Goal: Information Seeking & Learning: Learn about a topic

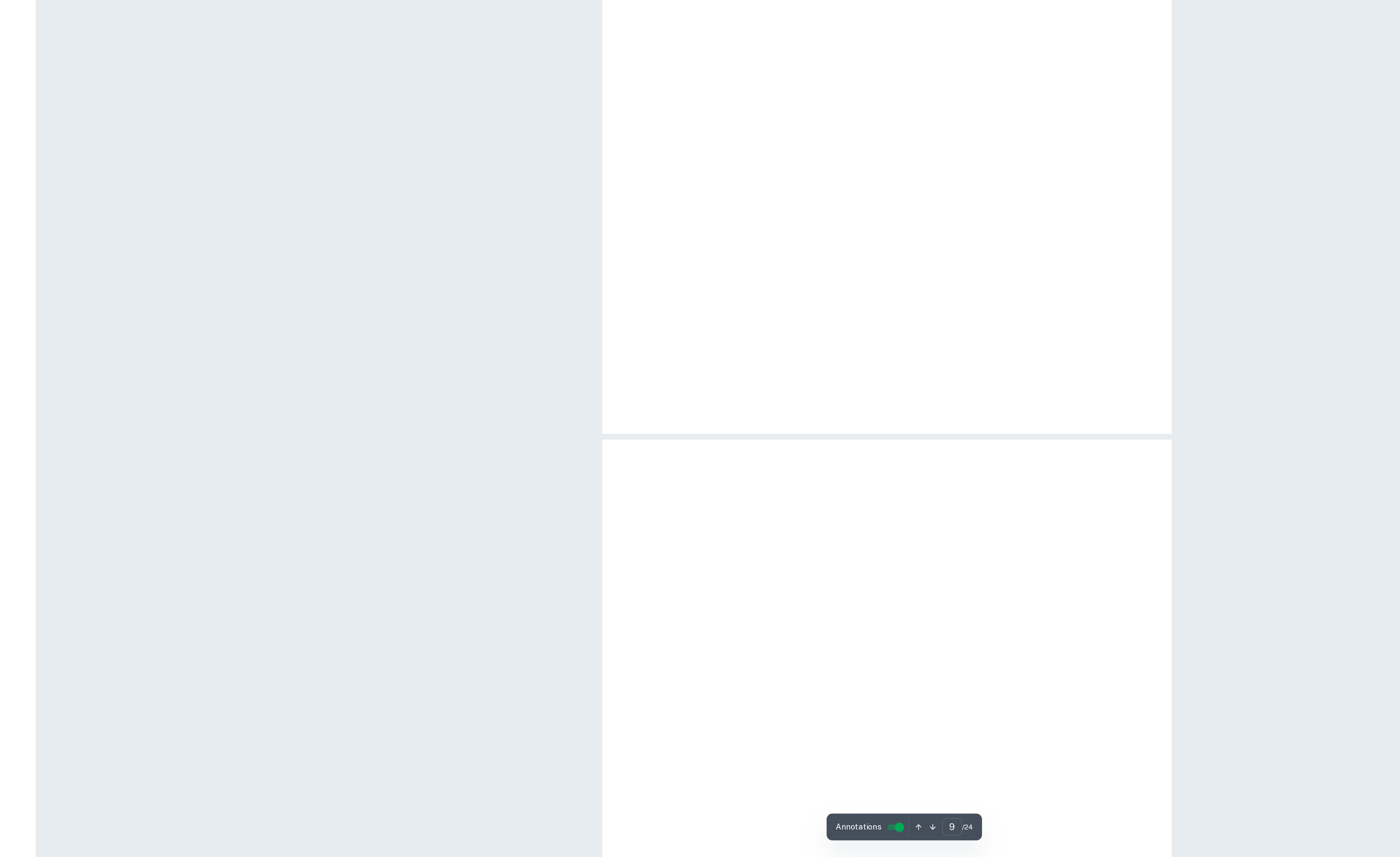
scroll to position [3674, 0]
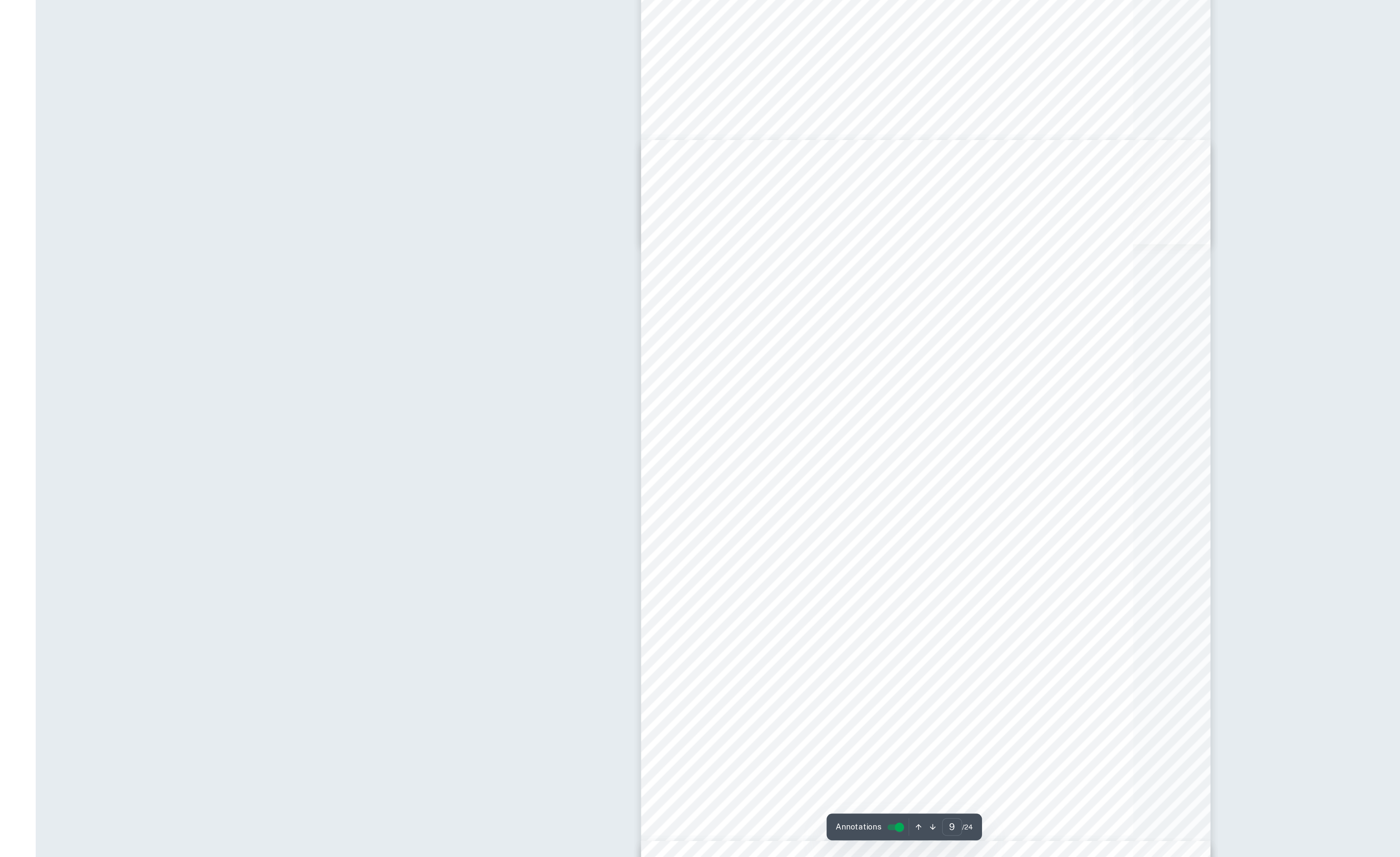
type input "22"
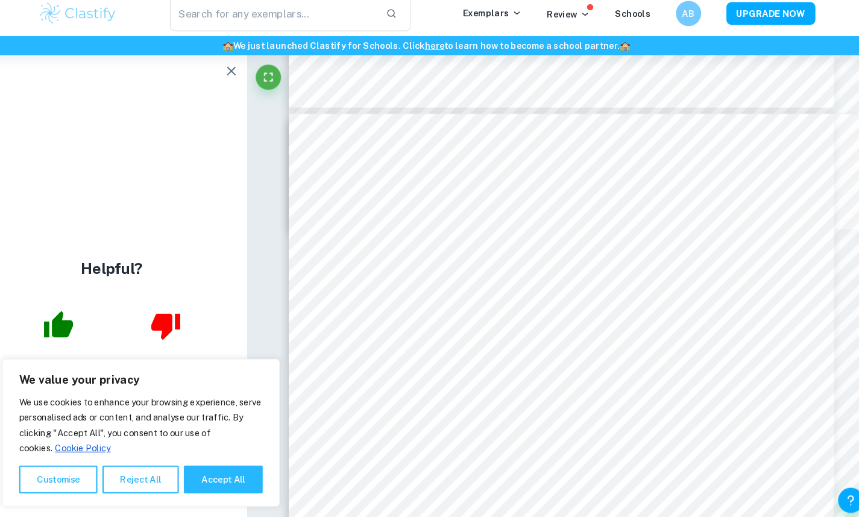
scroll to position [15621, 0]
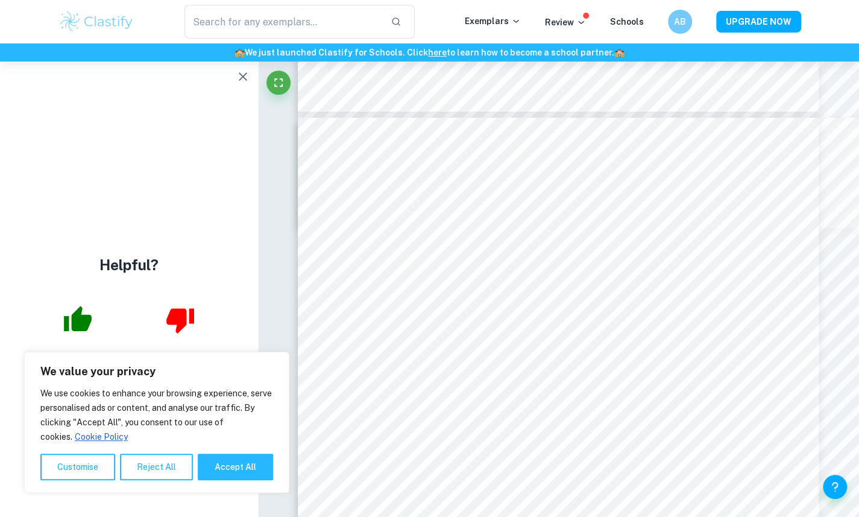
click at [230, 96] on div "Helpful?" at bounding box center [129, 288] width 258 height 455
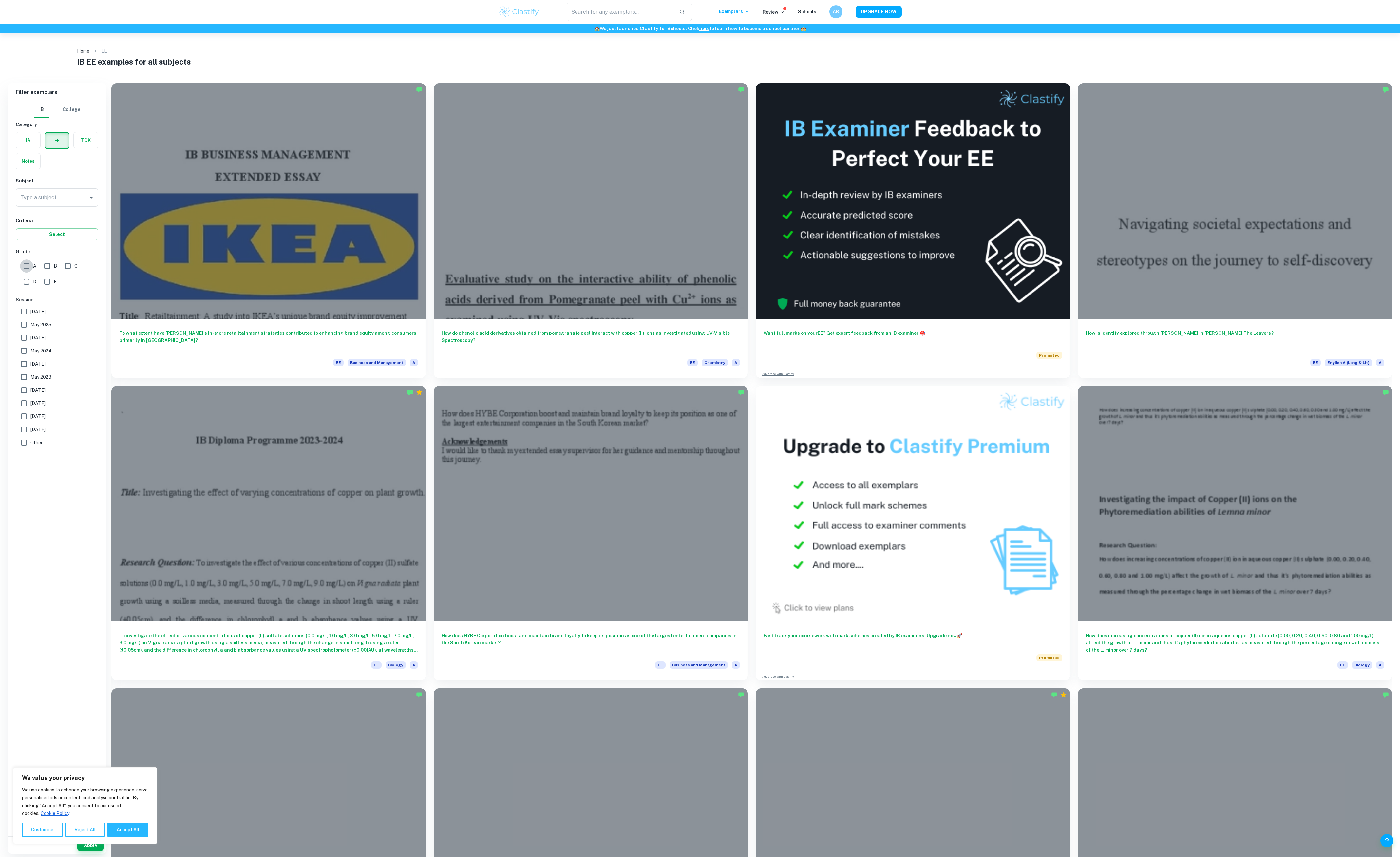
click at [28, 265] on input "A" at bounding box center [27, 266] width 13 height 13
checkbox input "true"
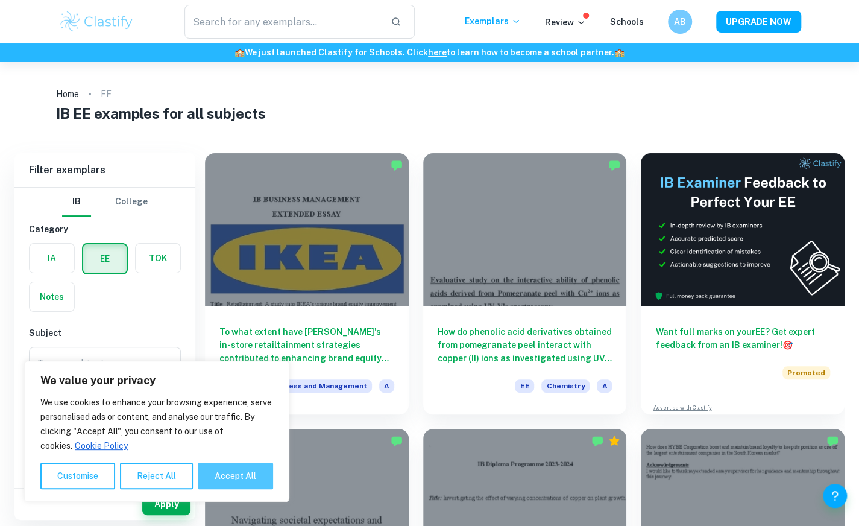
click at [218, 479] on button "Accept All" at bounding box center [235, 475] width 75 height 27
checkbox input "true"
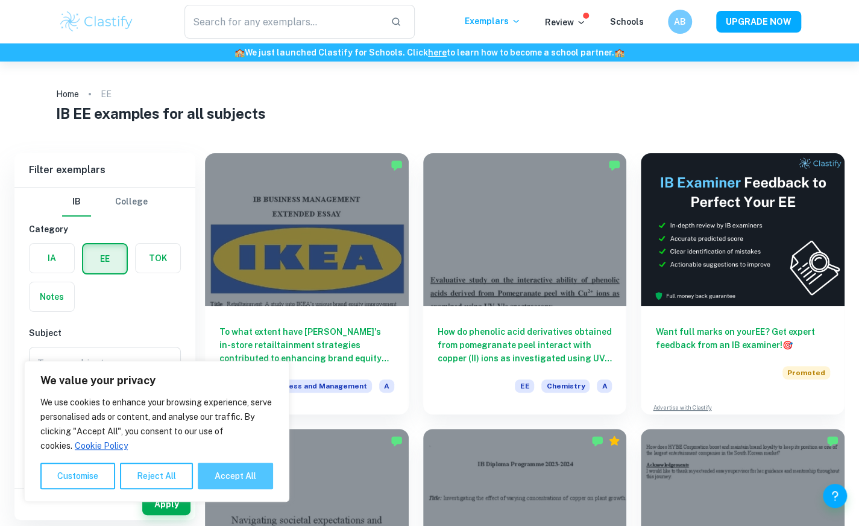
checkbox input "true"
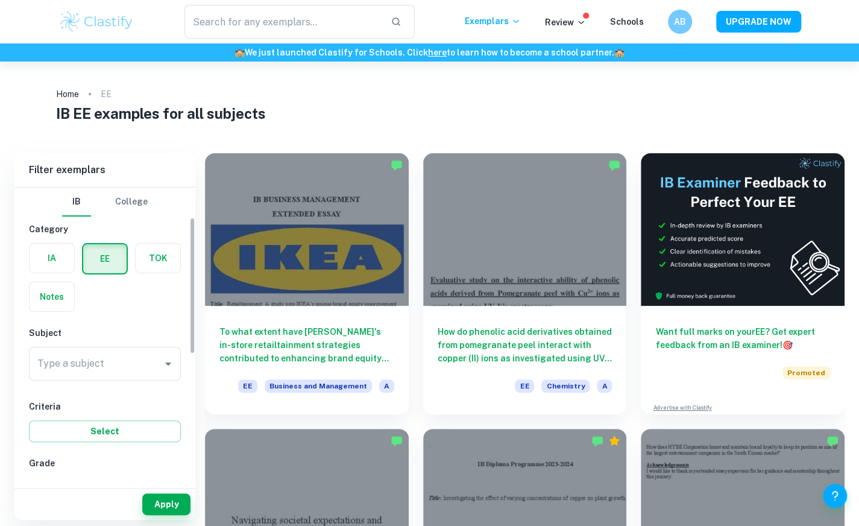
scroll to position [68, 0]
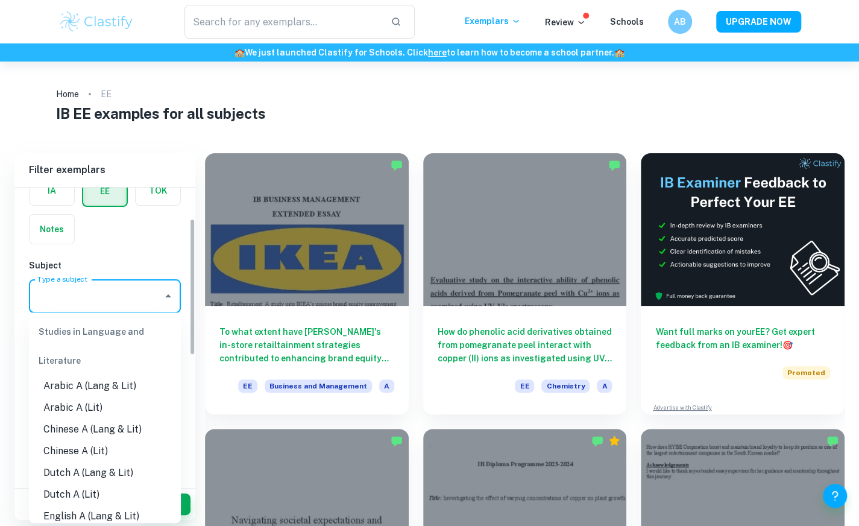
click at [83, 306] on input "Type a subject" at bounding box center [95, 295] width 123 height 23
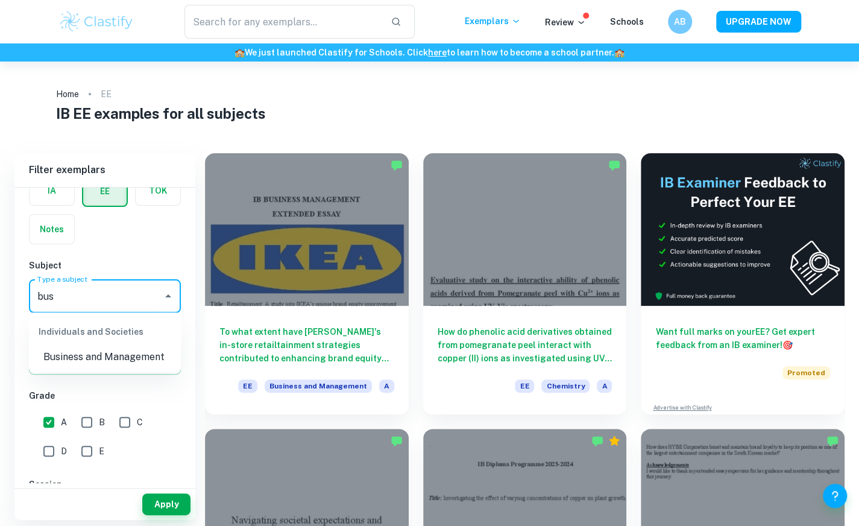
click at [96, 349] on li "Business and Management" at bounding box center [105, 357] width 152 height 22
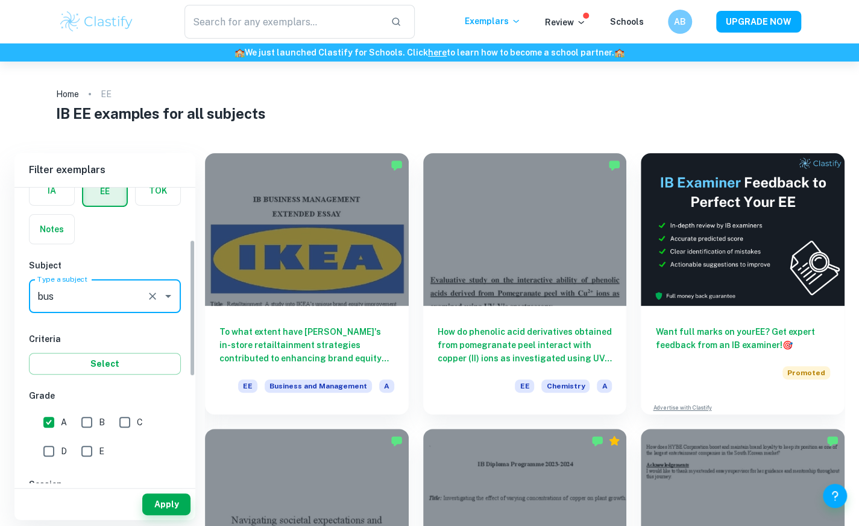
scroll to position [311, 0]
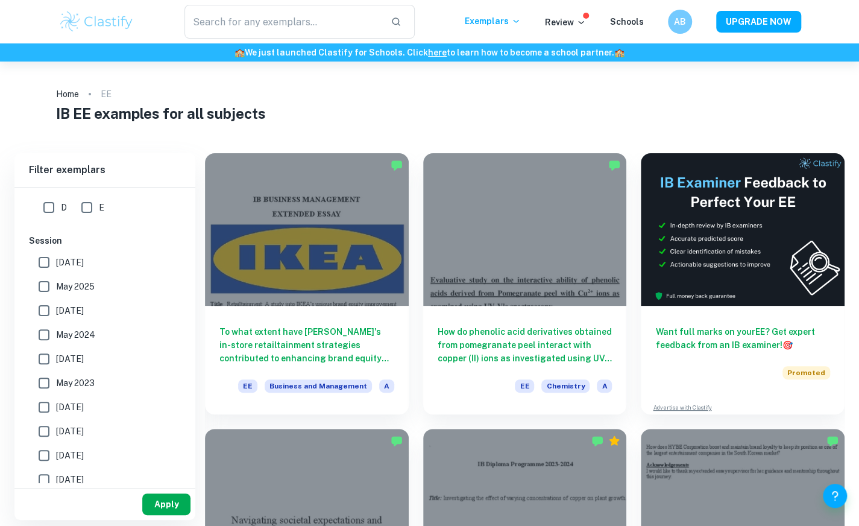
type input "Business and Management"
click at [168, 500] on button "Apply" at bounding box center [166, 504] width 48 height 22
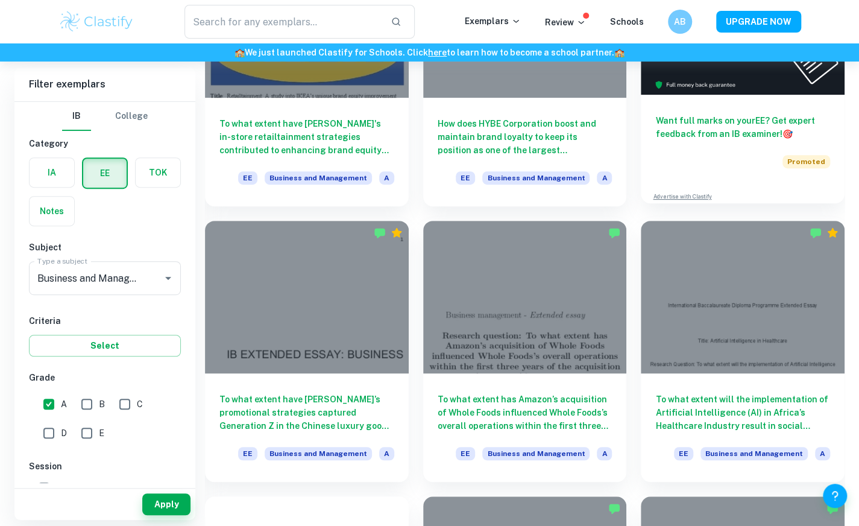
scroll to position [207, 0]
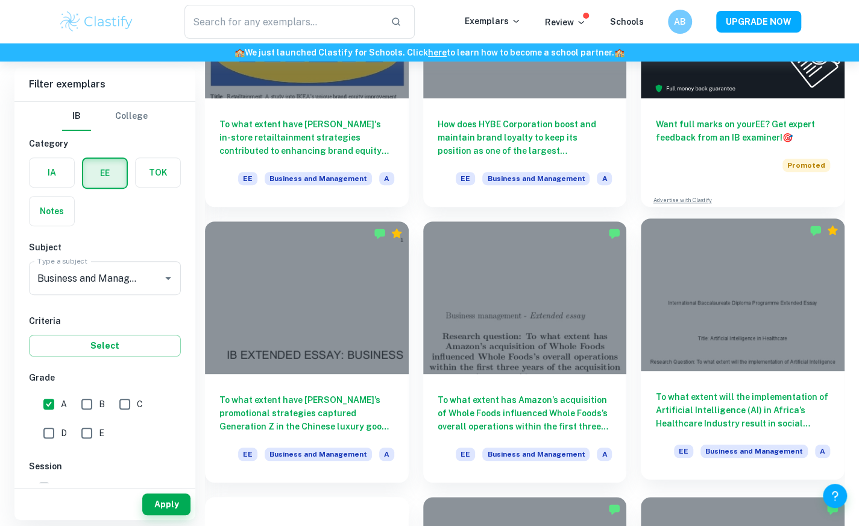
click at [739, 321] on div at bounding box center [743, 294] width 204 height 152
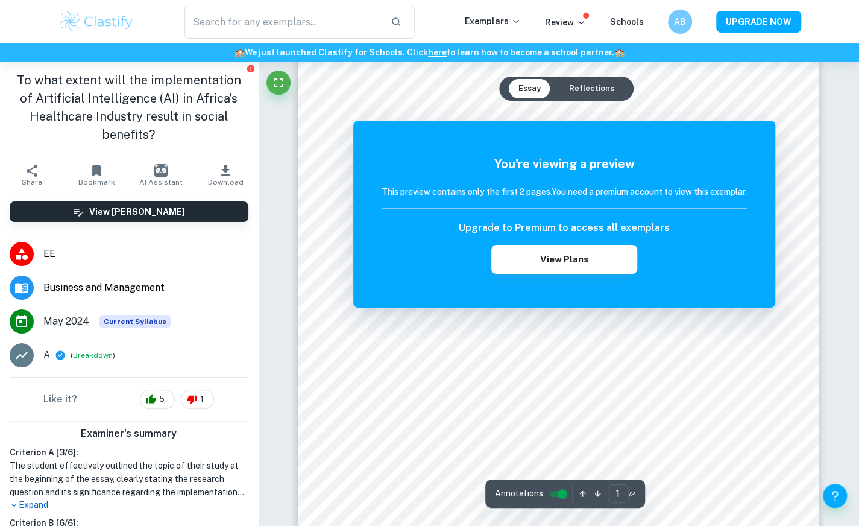
scroll to position [112, 0]
click at [31, 502] on p "Expand" at bounding box center [129, 504] width 239 height 13
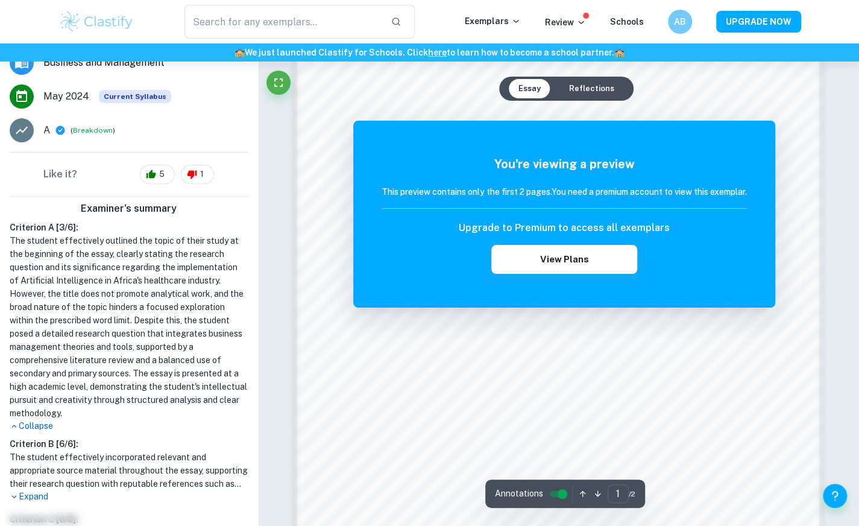
scroll to position [835, 0]
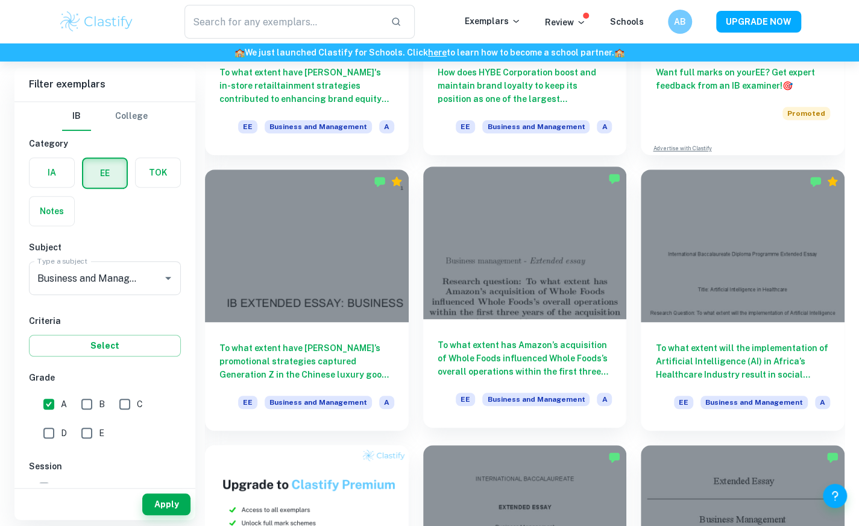
scroll to position [541, 0]
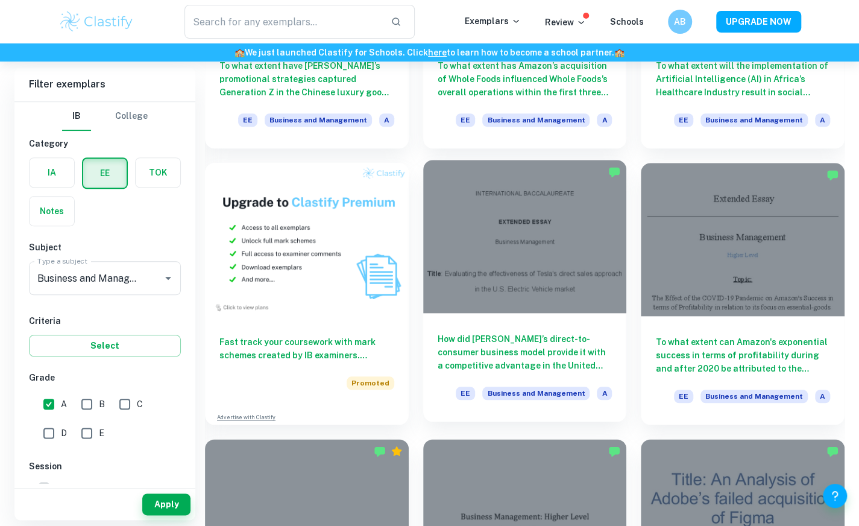
click at [552, 262] on div at bounding box center [525, 236] width 204 height 152
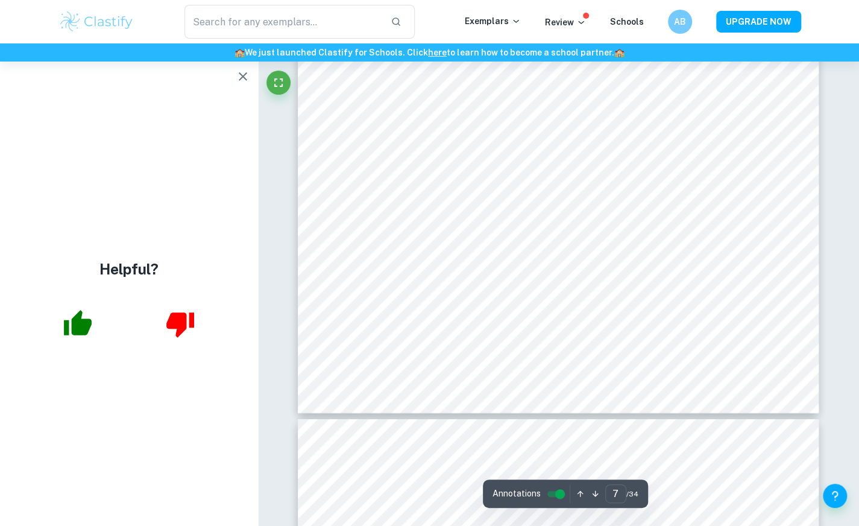
scroll to position [4579, 0]
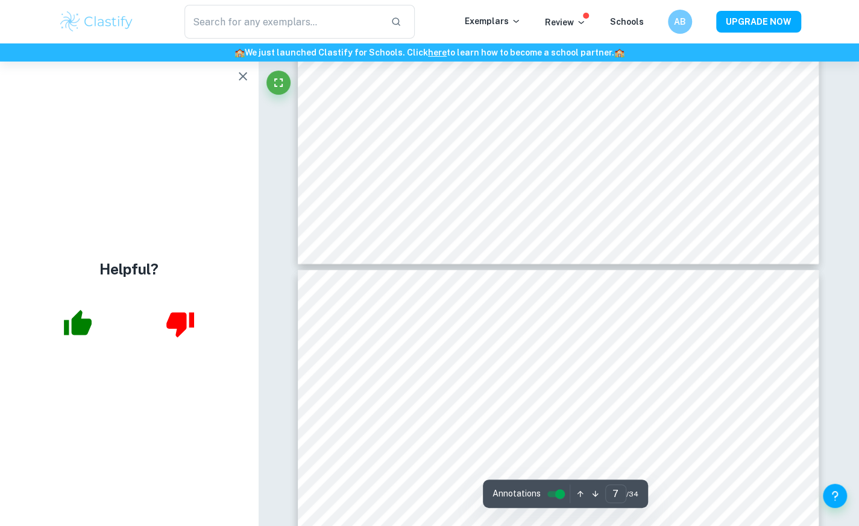
type input "6"
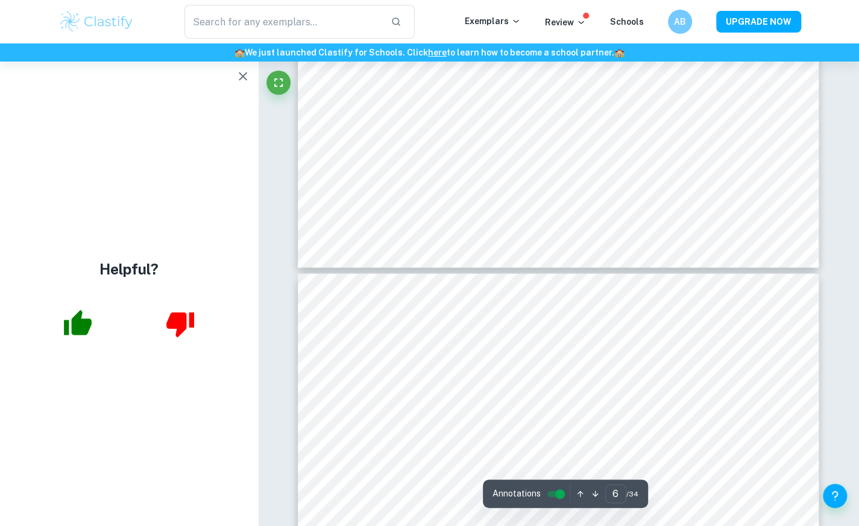
scroll to position [4047, 0]
